Goal: Task Accomplishment & Management: Manage account settings

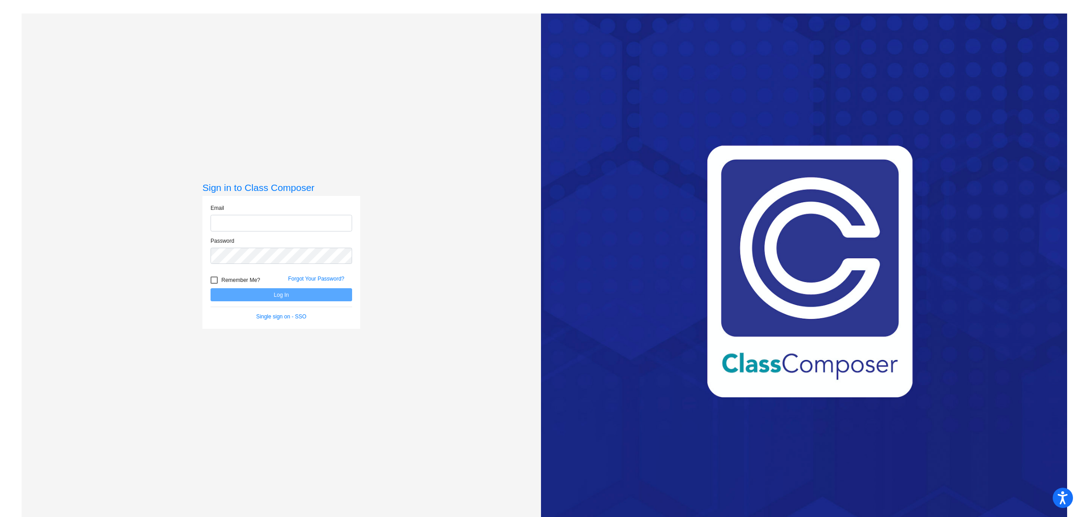
type input "[EMAIL_ADDRESS][DOMAIN_NAME]"
click at [273, 297] on button "Log In" at bounding box center [281, 294] width 142 height 13
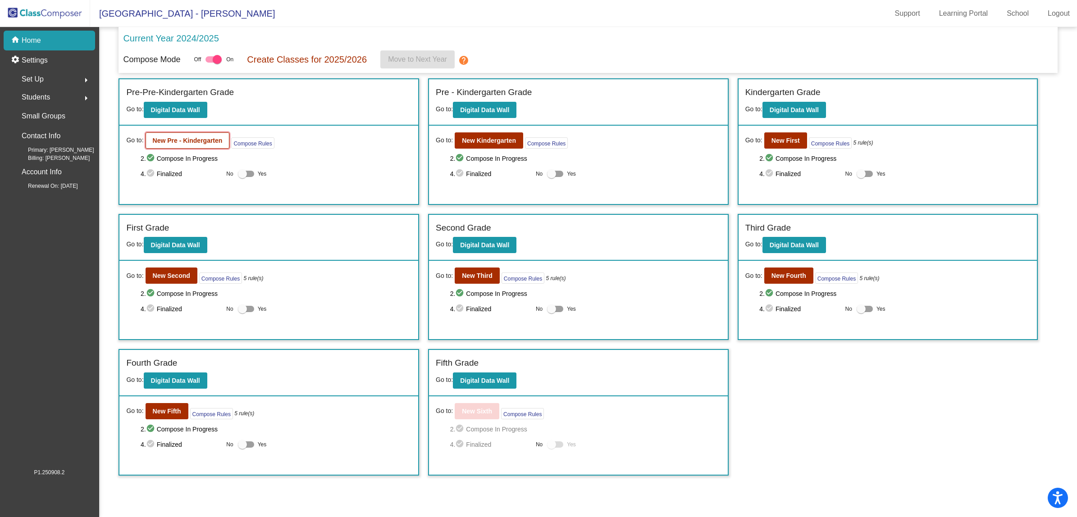
click at [190, 137] on b "New Pre - Kindergarten" at bounding box center [188, 140] width 70 height 7
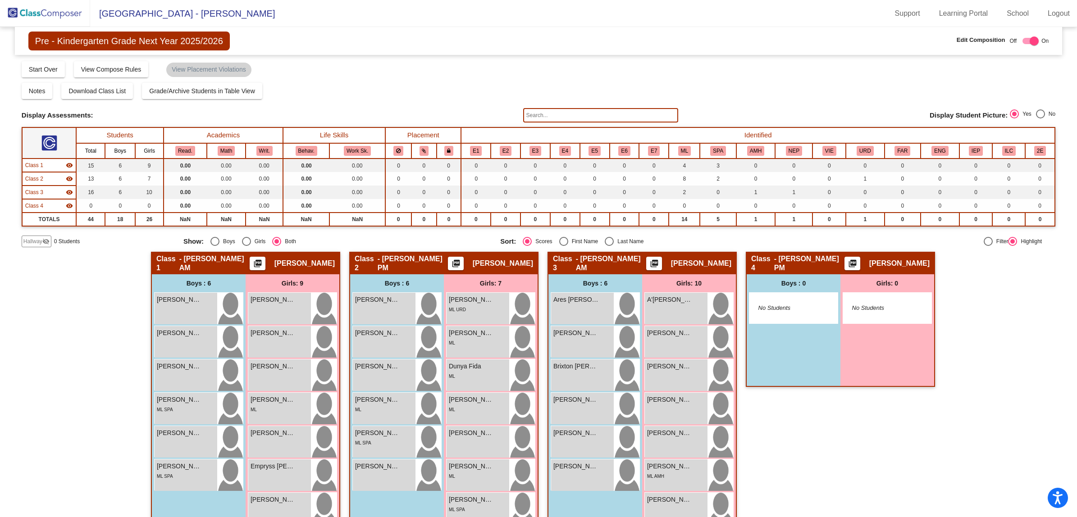
click at [82, 348] on div "Hallway - Hallway Class picture_as_pdf Add Student First Name Last Name Student…" at bounding box center [539, 446] width 1034 height 389
click at [78, 342] on div "Hallway - Hallway Class picture_as_pdf Add Student First Name Last Name Student…" at bounding box center [539, 446] width 1034 height 389
click at [567, 113] on input "text" at bounding box center [600, 115] width 155 height 14
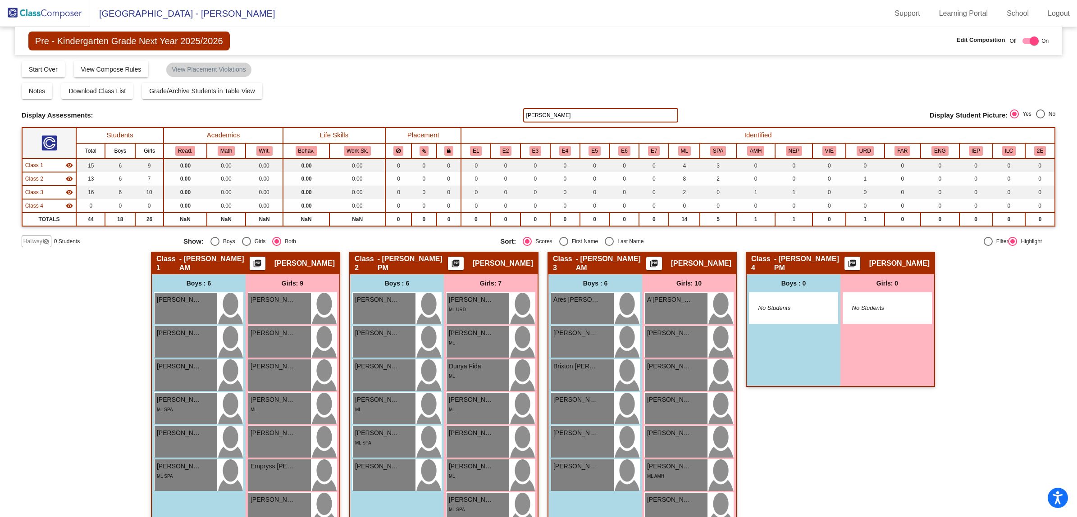
scroll to position [120, 0]
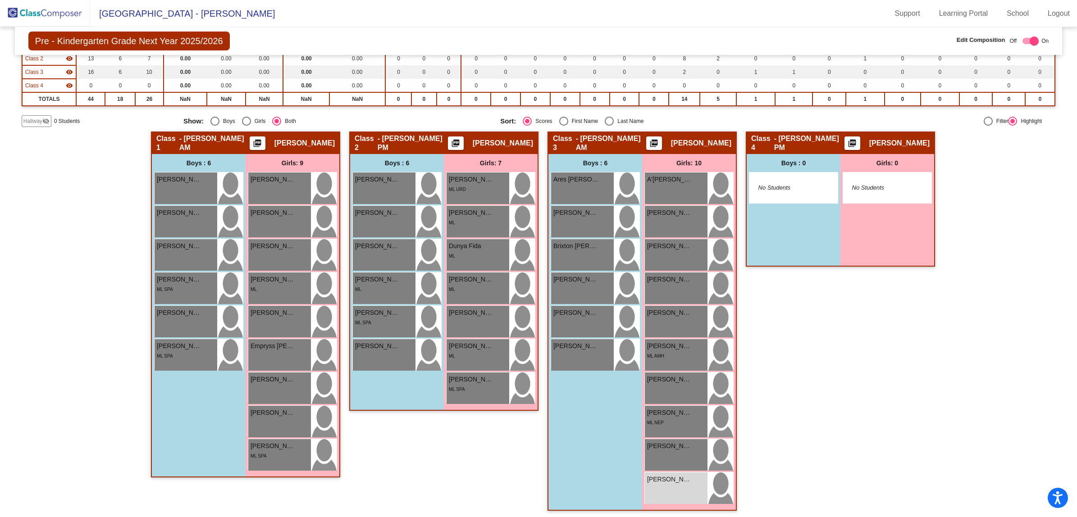
type input "[PERSON_NAME]"
click at [841, 413] on div "Class 4 - [PERSON_NAME] PM picture_as_pdf [PERSON_NAME] Add Student First Name …" at bounding box center [840, 326] width 189 height 389
click at [667, 487] on div "[PERSON_NAME] lock do_not_disturb_alt" at bounding box center [676, 489] width 63 height 32
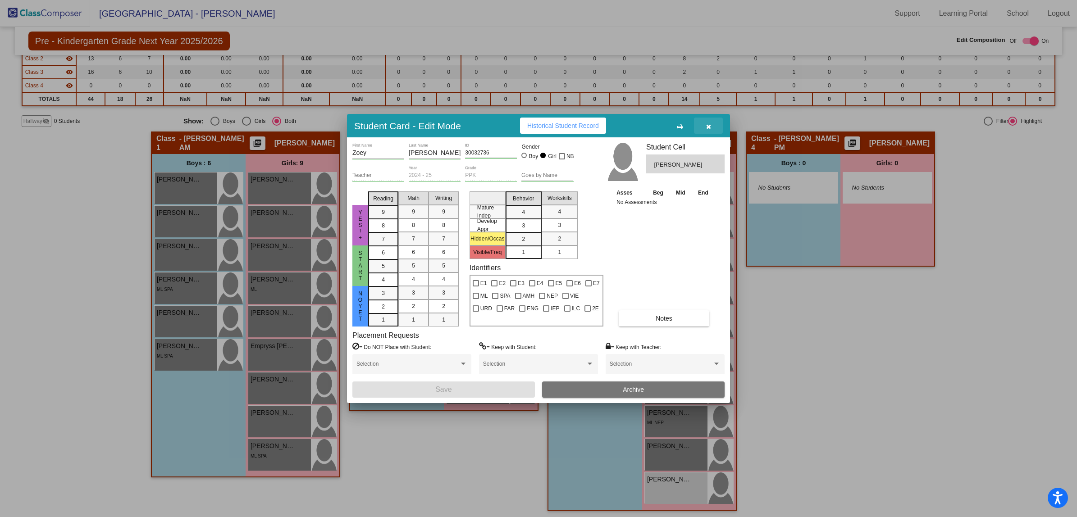
click at [708, 124] on icon "button" at bounding box center [708, 126] width 5 height 6
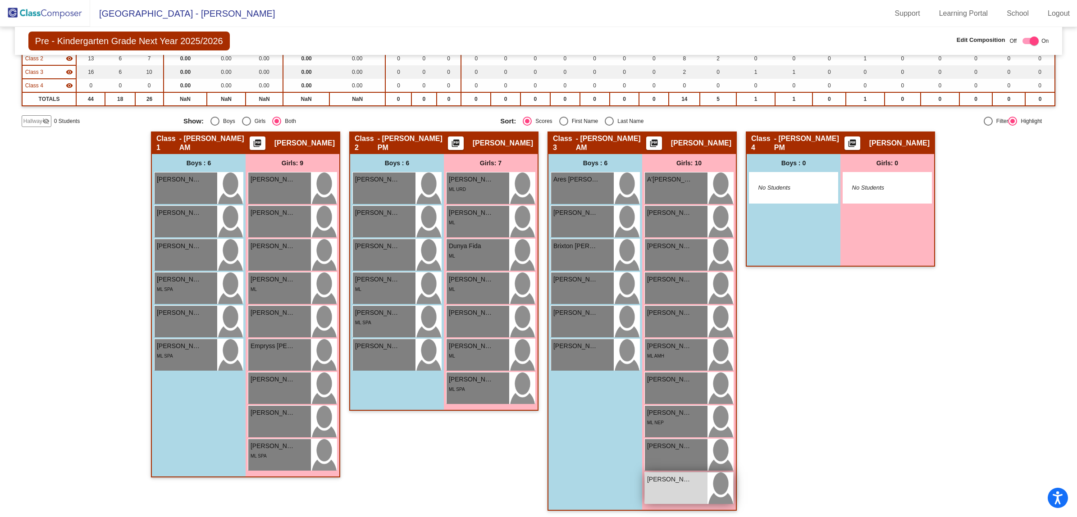
click at [685, 485] on div "[PERSON_NAME] lock do_not_disturb_alt" at bounding box center [676, 489] width 63 height 32
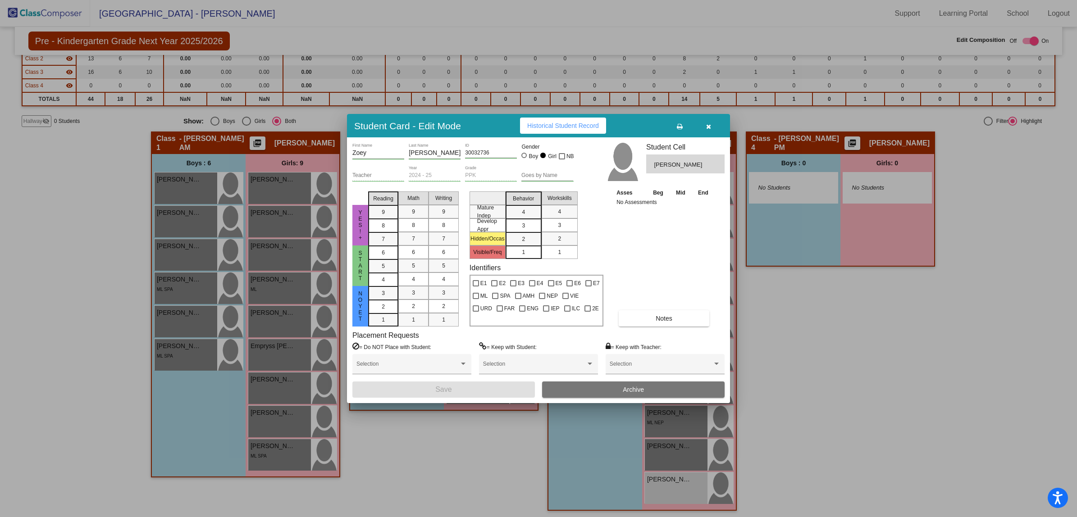
click at [661, 319] on span "Notes" at bounding box center [664, 318] width 17 height 7
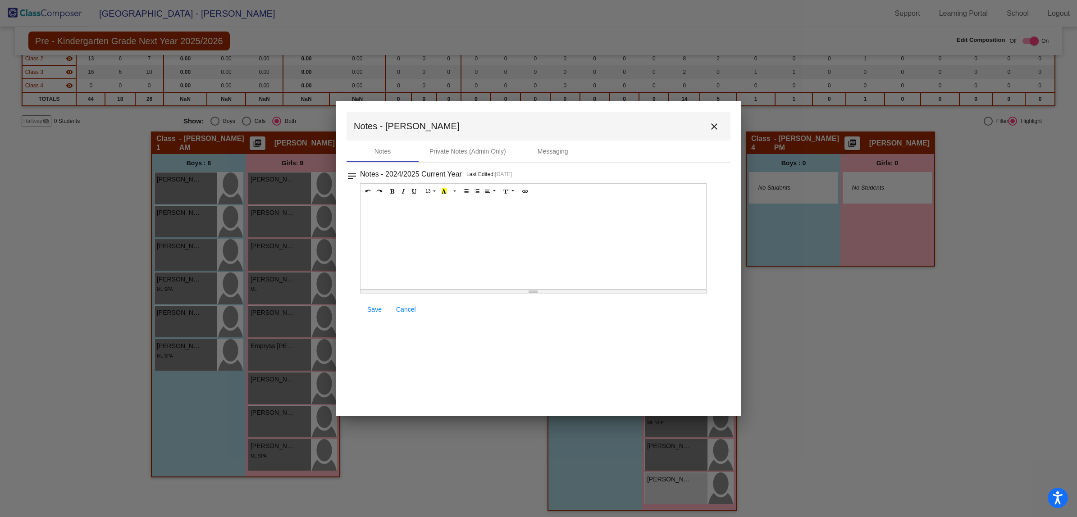
click at [467, 246] on div at bounding box center [534, 244] width 346 height 90
click at [375, 309] on span "Save" at bounding box center [374, 309] width 14 height 7
click at [715, 122] on mat-icon "close" at bounding box center [714, 126] width 11 height 11
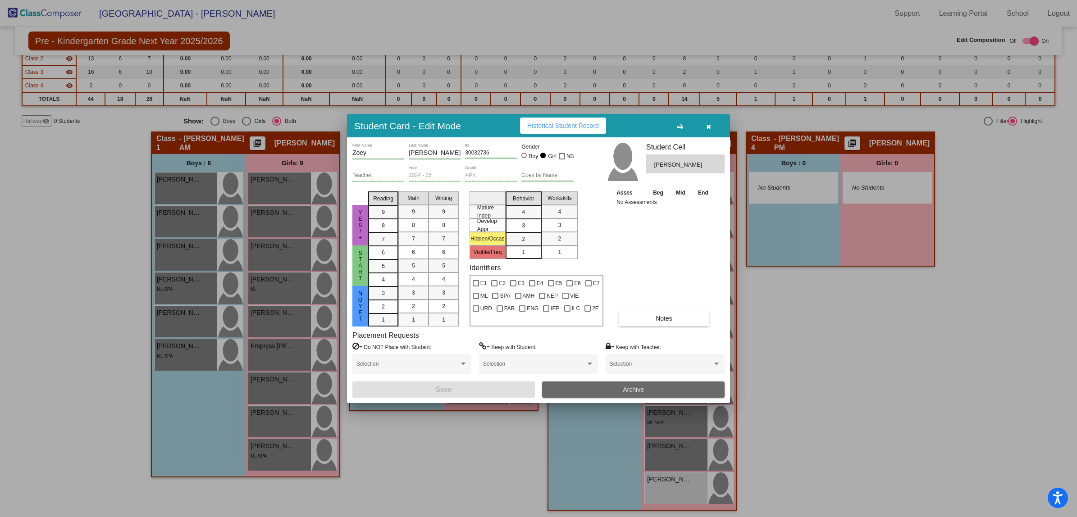
click at [627, 388] on span "Archive" at bounding box center [633, 389] width 21 height 7
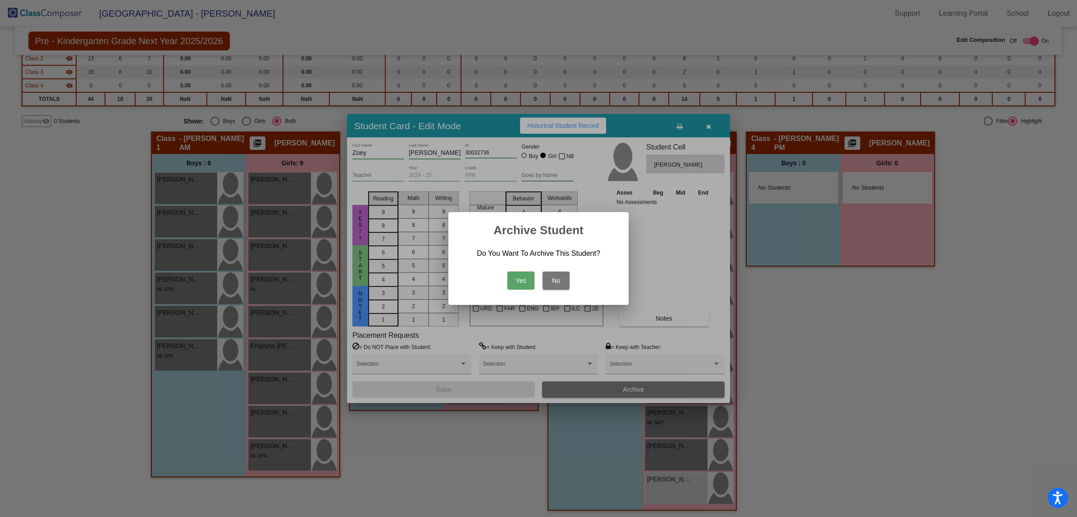
click at [515, 274] on button "Yes" at bounding box center [521, 281] width 27 height 18
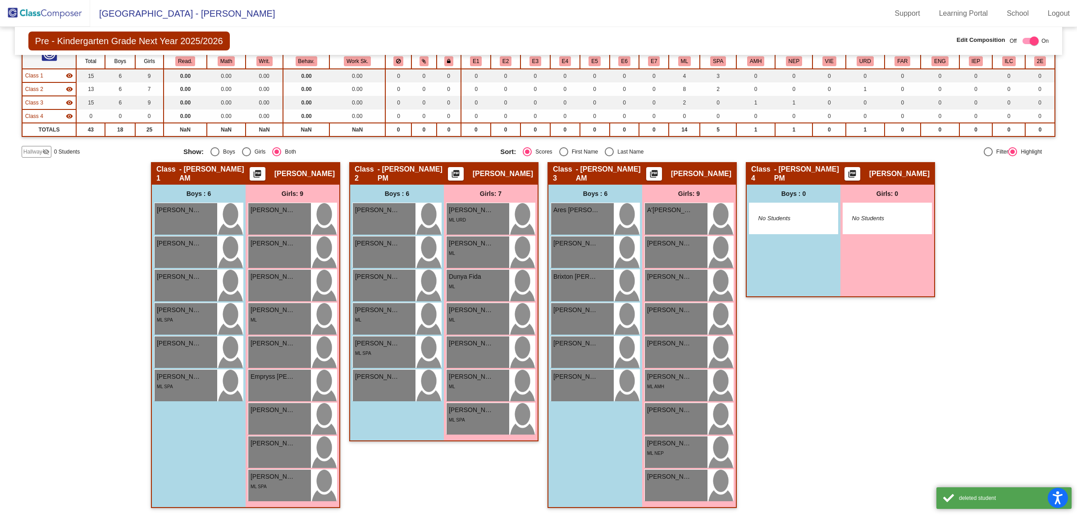
scroll to position [87, 0]
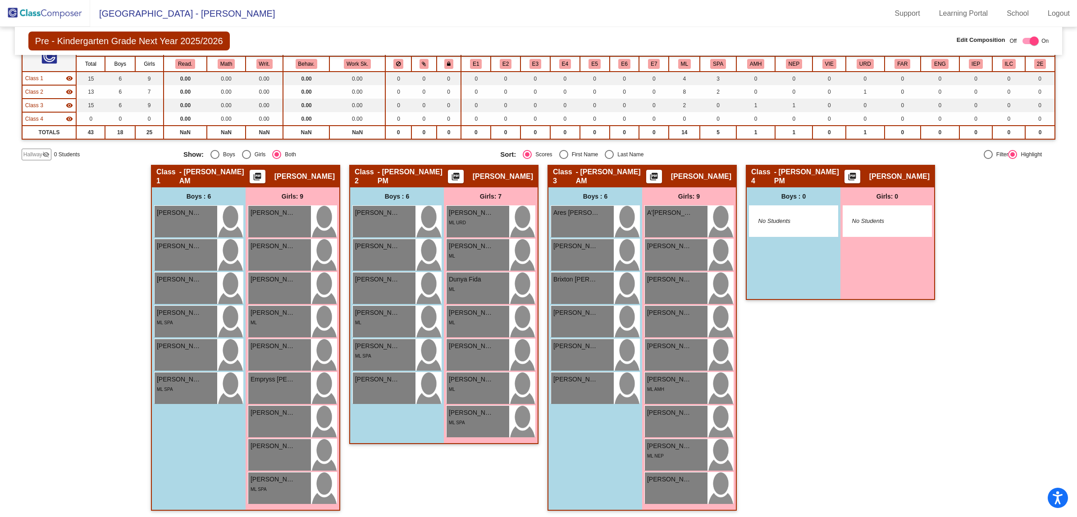
click at [89, 257] on div "Hallway - Hallway Class picture_as_pdf Add Student First Name Last Name Student…" at bounding box center [539, 342] width 1034 height 355
click at [53, 15] on img at bounding box center [45, 13] width 90 height 27
